Goal: Understand process/instructions: Learn about a topic

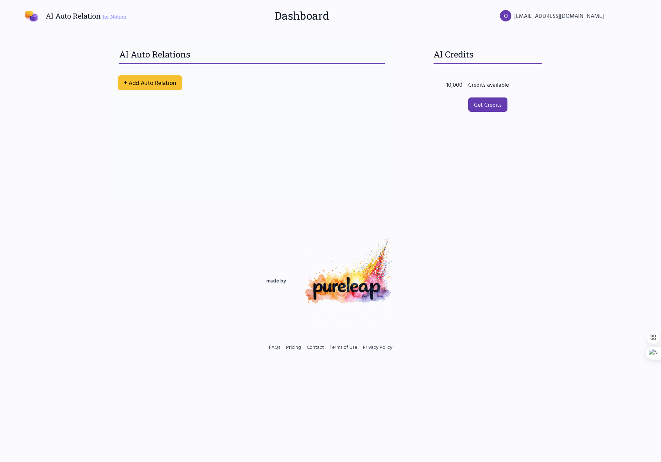
click at [150, 85] on button "+ Add Auto Relation" at bounding box center [150, 82] width 65 height 15
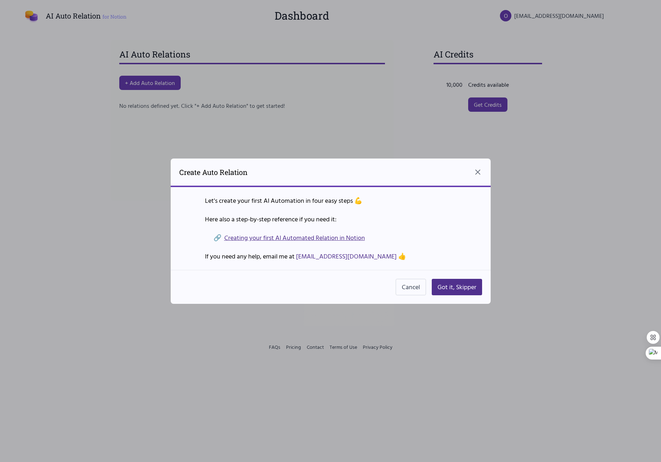
click at [302, 234] on link "Creating your first AI Automated Relation in Notion" at bounding box center [294, 238] width 141 height 10
click at [439, 288] on button "Got it, Skipper" at bounding box center [457, 287] width 50 height 16
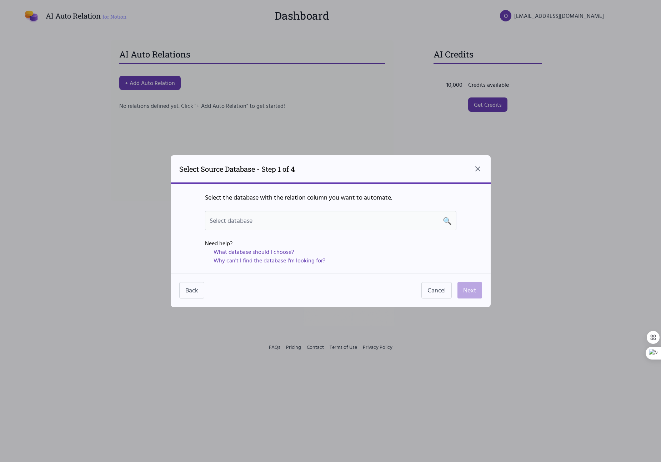
click at [285, 223] on div "Select database 🔍" at bounding box center [331, 221] width 242 height 10
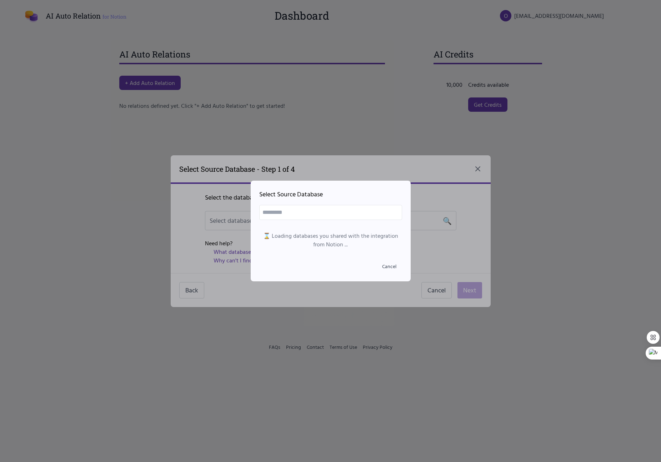
click at [344, 214] on input "text" at bounding box center [330, 212] width 143 height 15
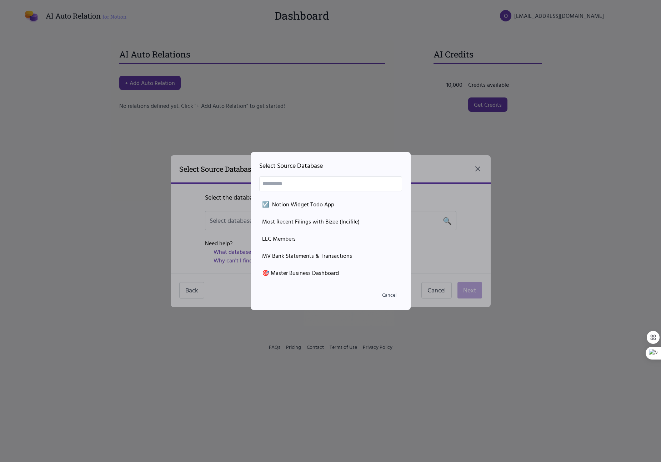
click at [179, 204] on div at bounding box center [330, 231] width 661 height 462
click at [188, 207] on div at bounding box center [330, 231] width 661 height 462
click at [396, 299] on button "Cancel" at bounding box center [390, 295] width 26 height 13
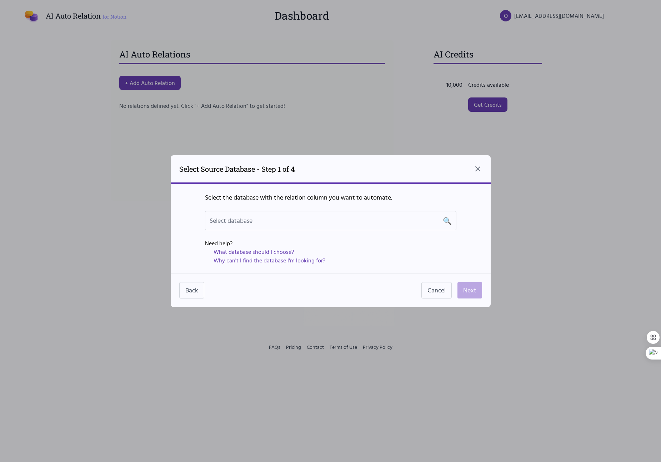
click at [121, 157] on div at bounding box center [330, 231] width 661 height 462
click at [572, 78] on div at bounding box center [330, 231] width 661 height 462
